Goal: Task Accomplishment & Management: Use online tool/utility

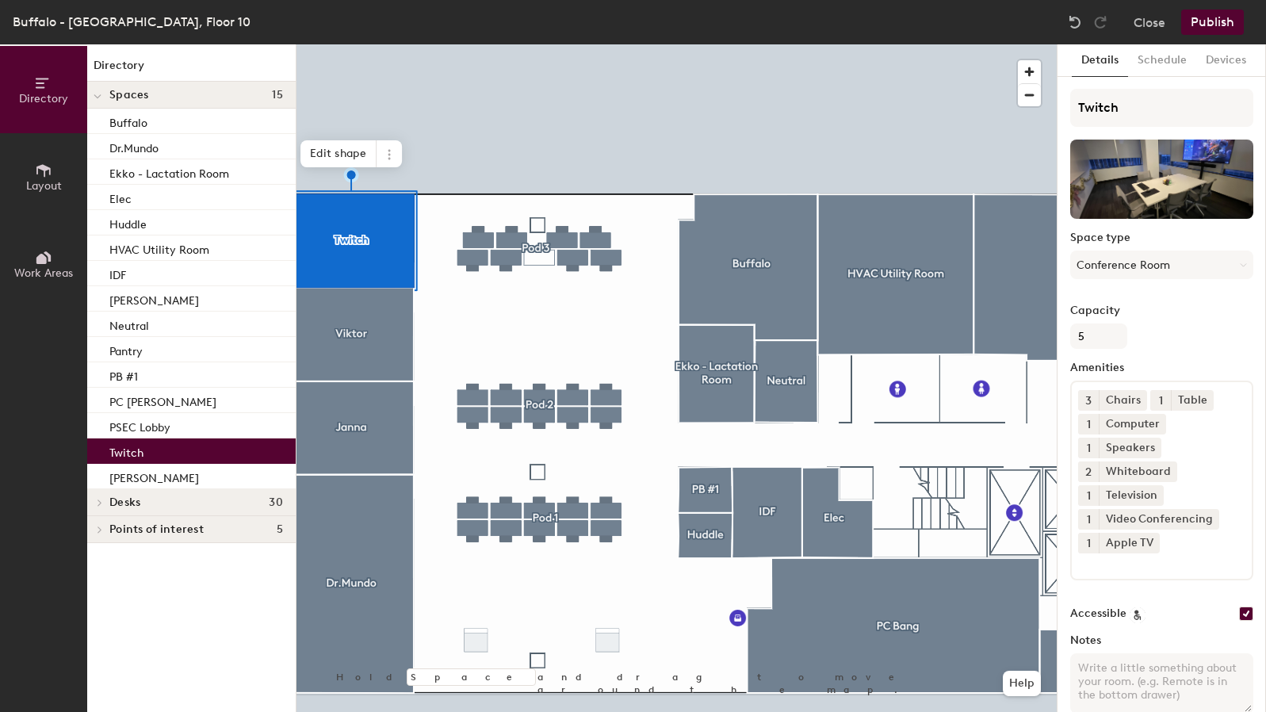
click at [151, 506] on h4 "Desks 30" at bounding box center [196, 502] width 174 height 13
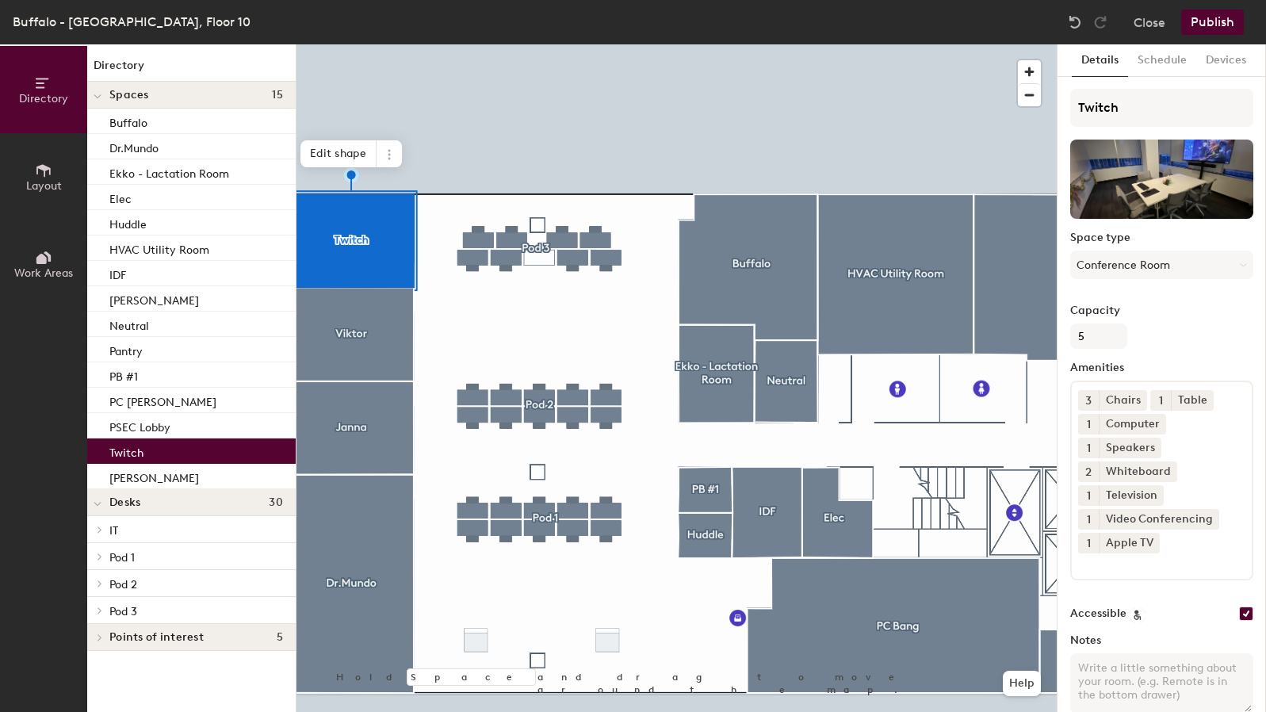
click at [97, 526] on icon at bounding box center [100, 530] width 6 height 8
click at [136, 554] on p "Tekbar" at bounding box center [126, 555] width 34 height 18
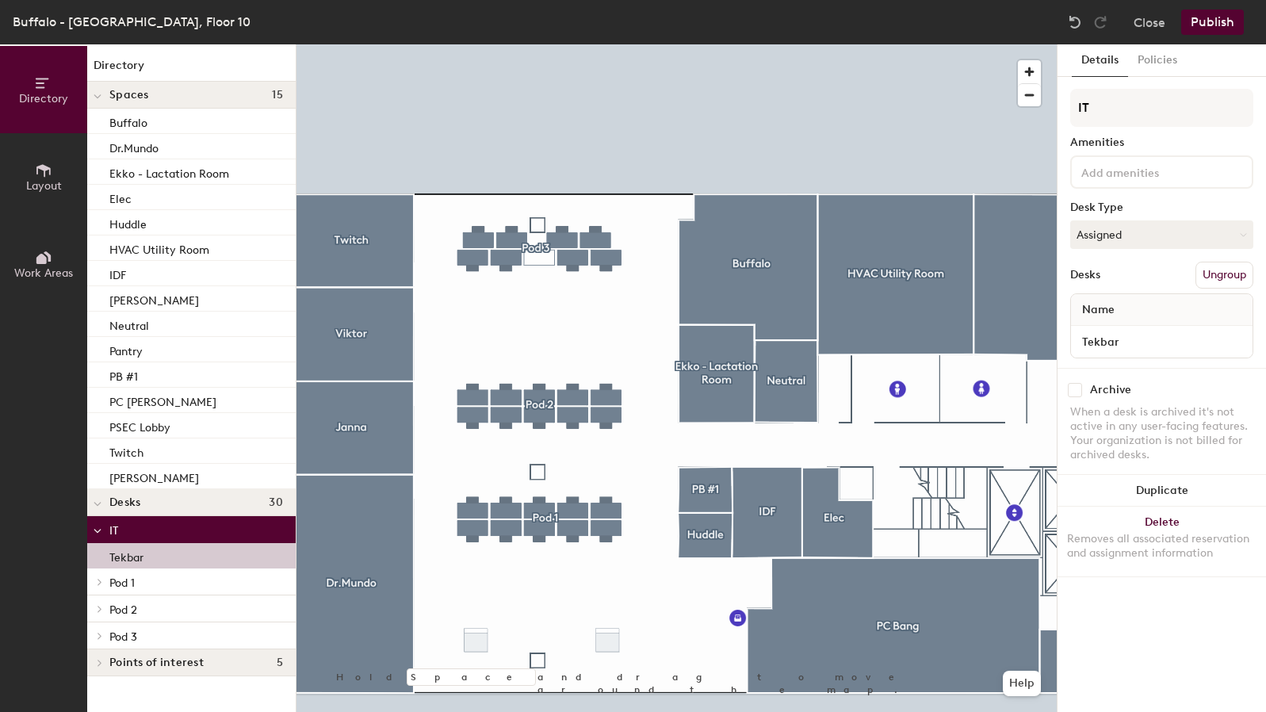
click at [183, 558] on div "Tekbar" at bounding box center [191, 555] width 209 height 25
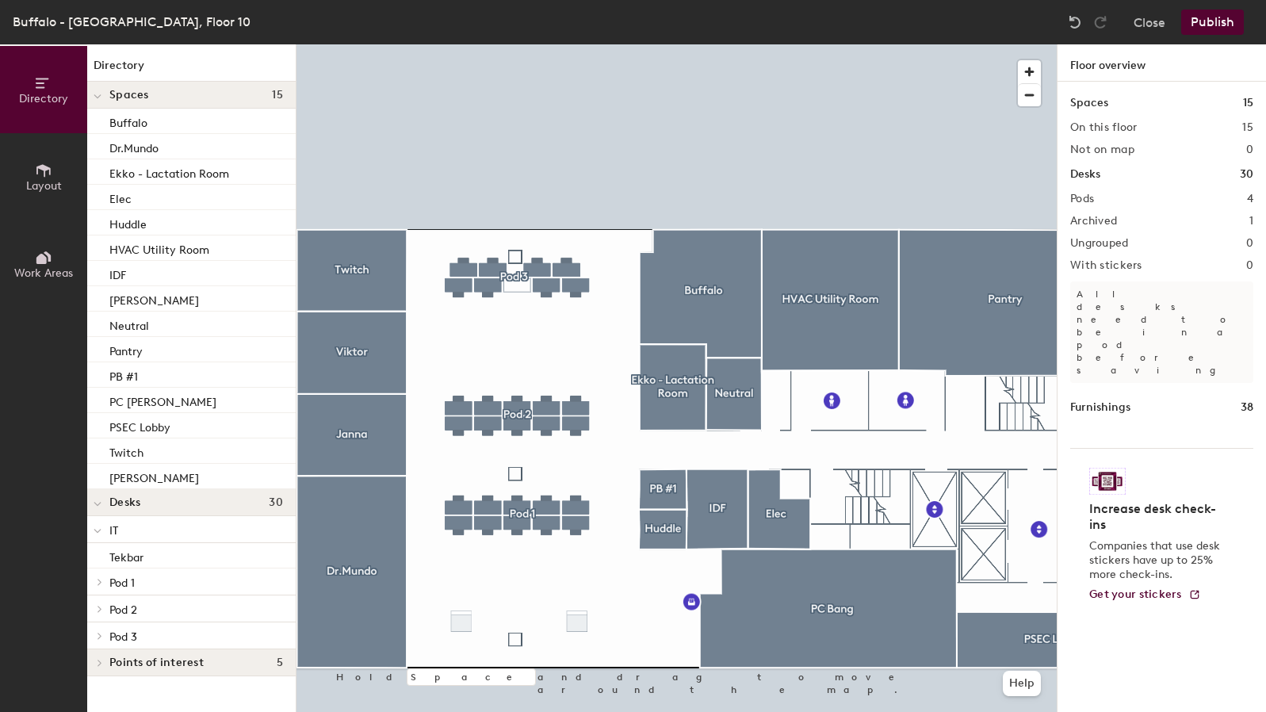
click at [151, 527] on p "IT" at bounding box center [196, 529] width 174 height 21
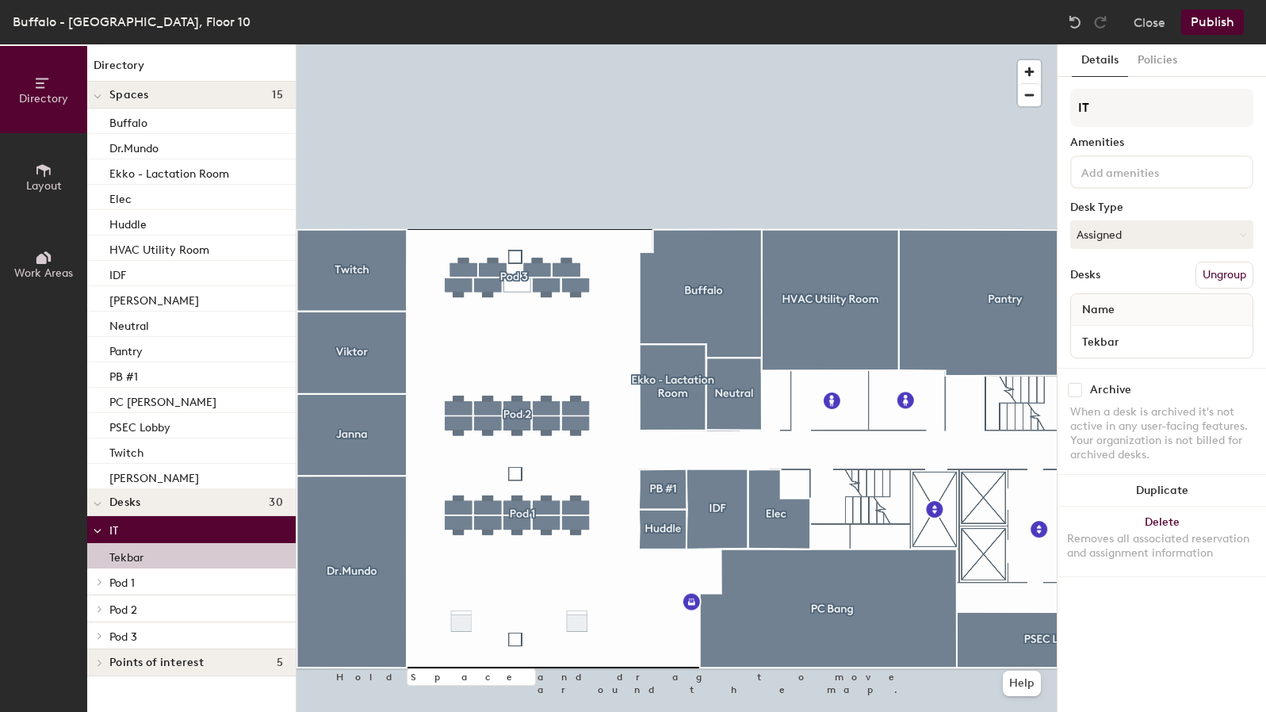
click at [141, 549] on p "Tekbar" at bounding box center [126, 555] width 34 height 18
click at [143, 555] on p "Tekbar" at bounding box center [126, 555] width 34 height 18
click at [1211, 279] on button "Ungroup" at bounding box center [1225, 275] width 58 height 27
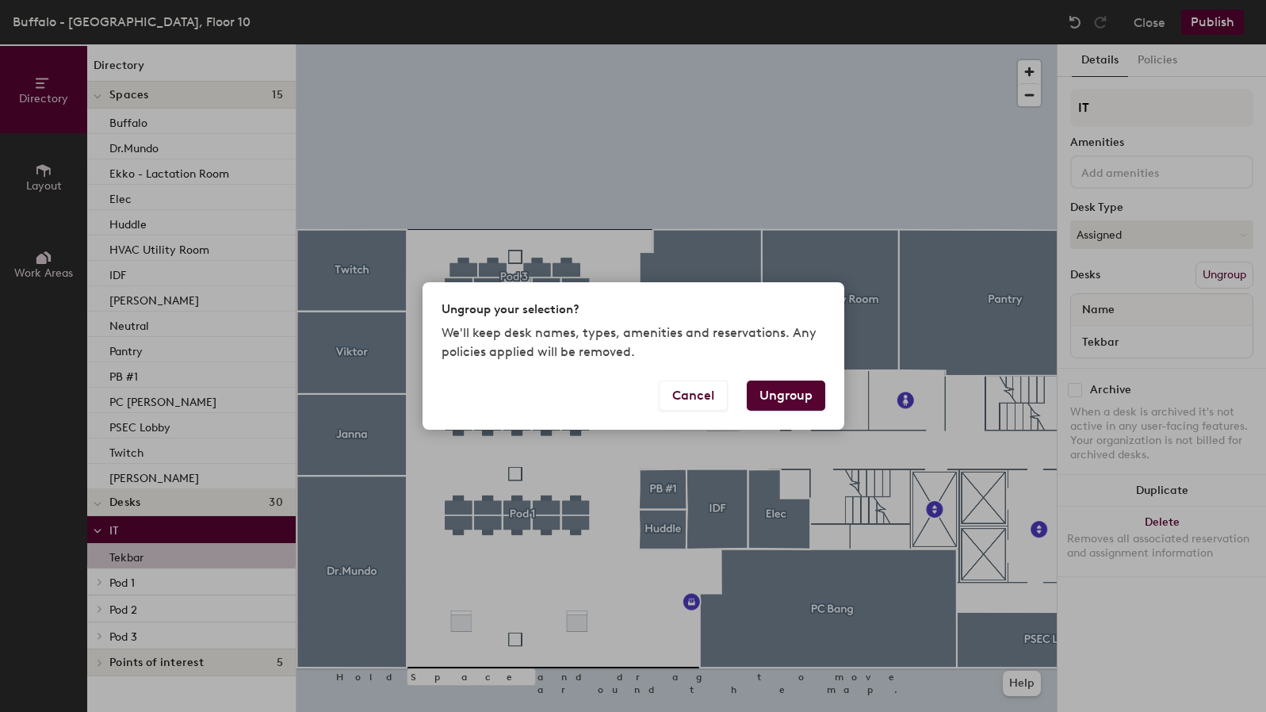
click at [801, 392] on button "Ungroup" at bounding box center [786, 396] width 78 height 30
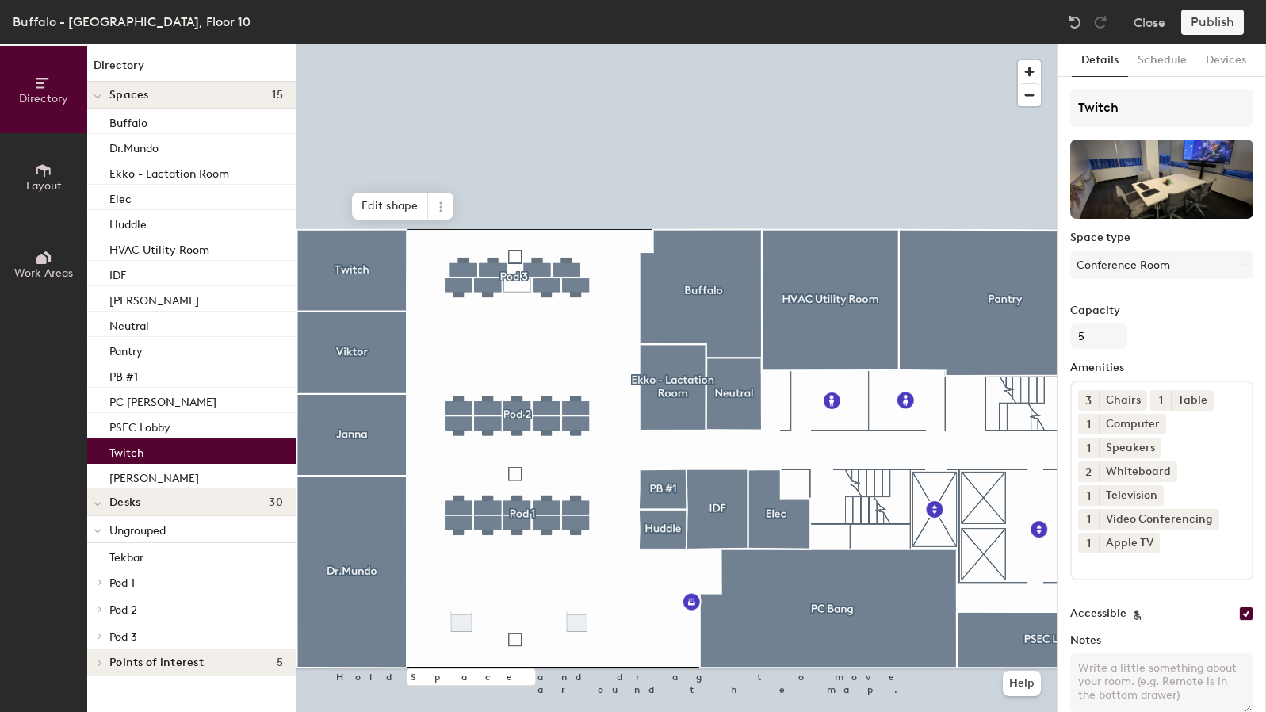
click at [128, 458] on p "Twitch" at bounding box center [126, 451] width 34 height 18
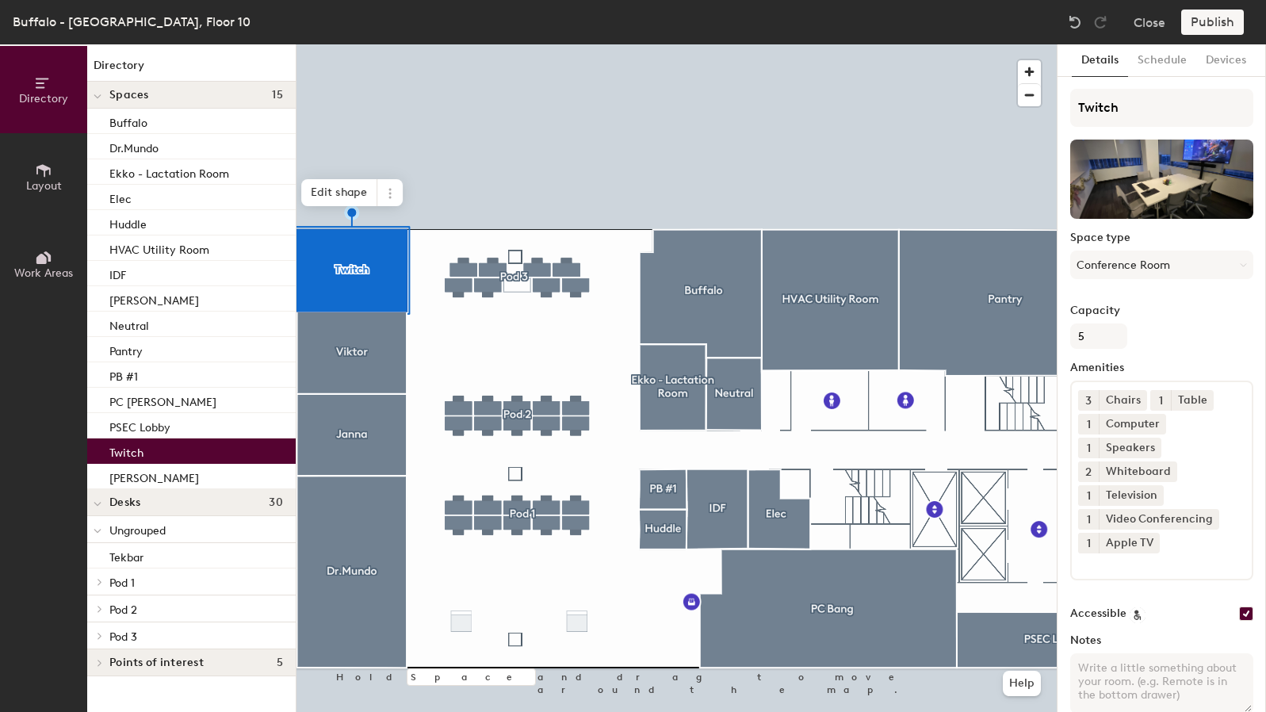
click at [127, 535] on span "Ungrouped" at bounding box center [137, 530] width 56 height 13
click at [99, 526] on icon at bounding box center [100, 530] width 6 height 8
click at [118, 557] on p "Tekbar" at bounding box center [126, 555] width 34 height 18
click at [471, 44] on div at bounding box center [677, 44] width 760 height 0
